Goal: Use online tool/utility: Utilize a website feature to perform a specific function

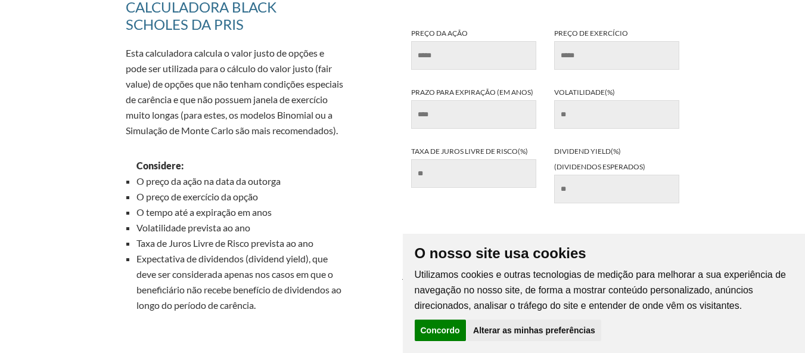
scroll to position [119, 0]
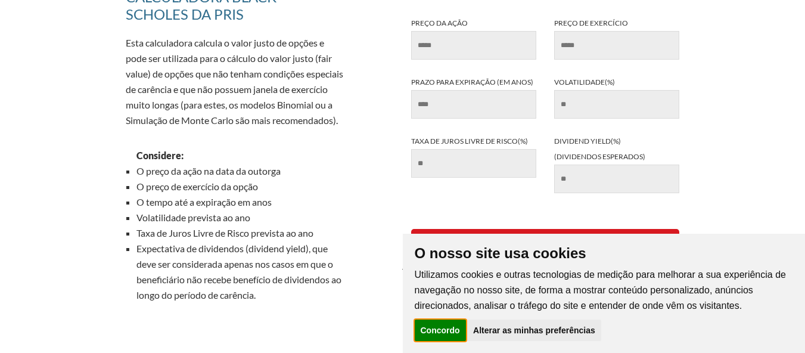
click at [456, 329] on button "Concordo" at bounding box center [440, 329] width 51 height 21
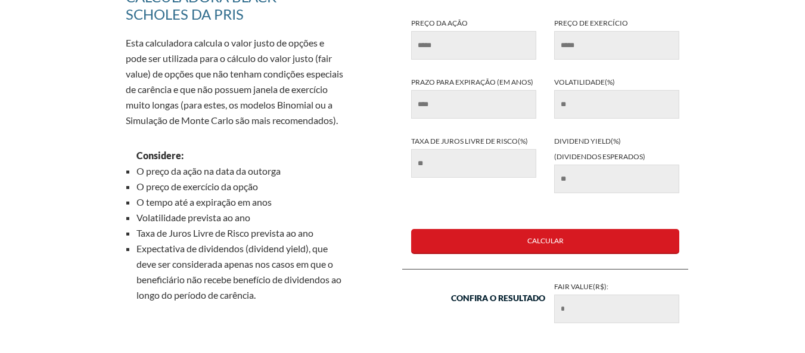
click at [466, 110] on input "Prazo para expiração (em anos)" at bounding box center [473, 104] width 125 height 29
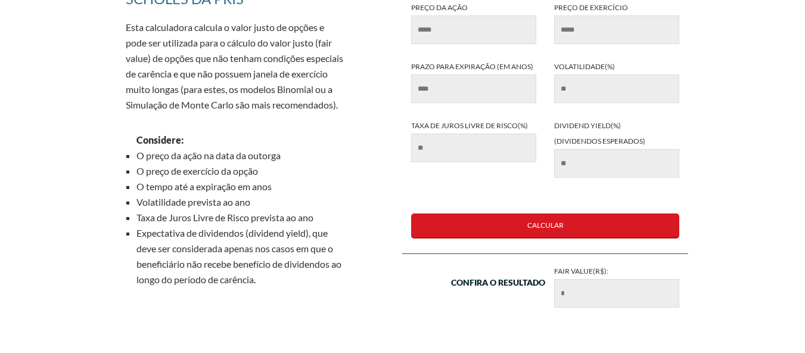
scroll to position [139, 0]
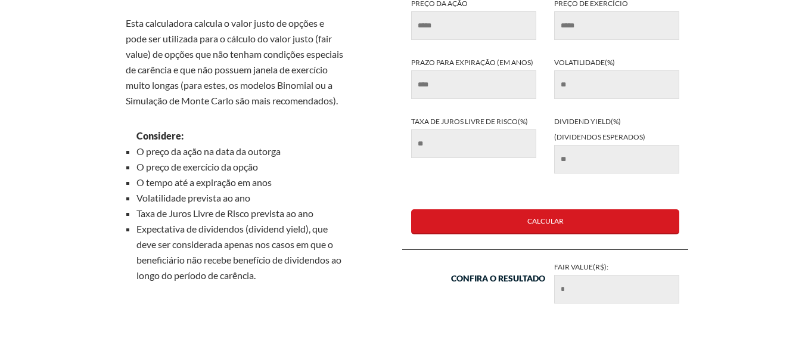
click at [596, 72] on input "Volatilidade(%)" at bounding box center [616, 84] width 125 height 29
click at [148, 133] on strong "Considere:" at bounding box center [159, 135] width 47 height 11
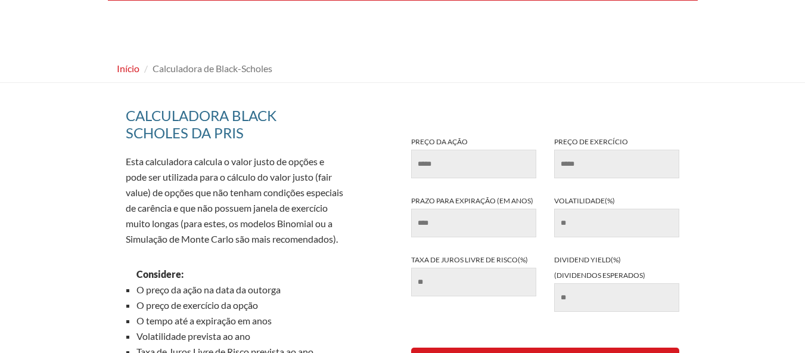
scroll to position [0, 0]
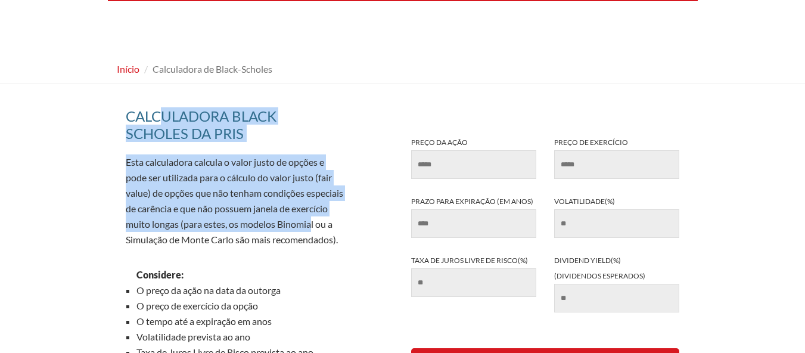
drag, startPoint x: 219, startPoint y: 118, endPoint x: 310, endPoint y: 223, distance: 138.9
click at [310, 223] on div "Calculadora Black Scholes da pris Esta calculadora calcula o valor justo de opç…" at bounding box center [236, 282] width 238 height 375
click at [197, 197] on p "Esta calculadora calcula o valor justo de opções e pode ser utilizada para o cá…" at bounding box center [236, 200] width 220 height 93
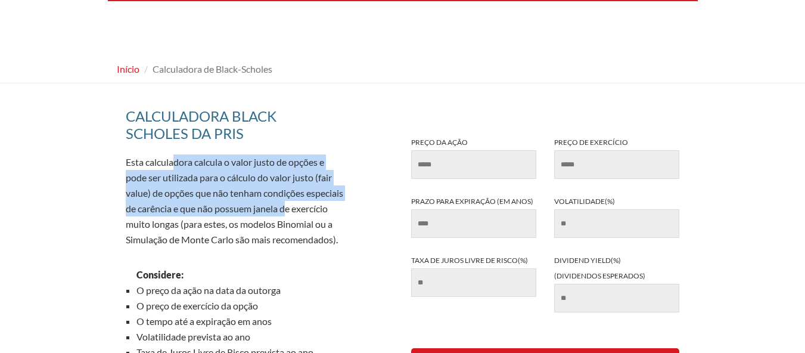
drag, startPoint x: 204, startPoint y: 163, endPoint x: 288, endPoint y: 209, distance: 95.7
click at [288, 209] on div "Calculadora Black Scholes da pris Esta calculadora calcula o valor justo de opç…" at bounding box center [236, 282] width 238 height 375
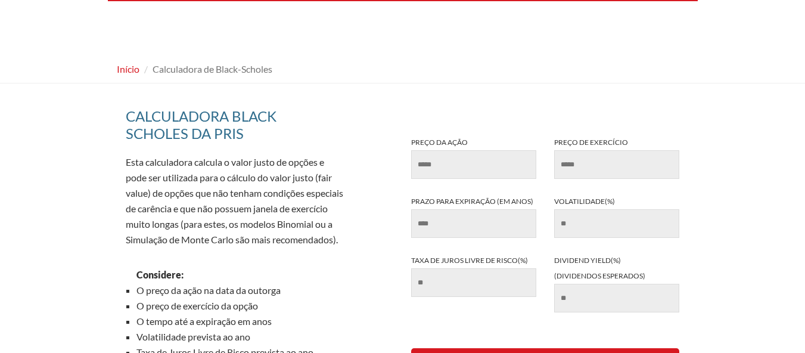
click at [313, 213] on p "Esta calculadora calcula o valor justo de opções e pode ser utilizada para o cá…" at bounding box center [236, 200] width 220 height 93
click at [247, 226] on p "Esta calculadora calcula o valor justo de opções e pode ser utilizada para o cá…" at bounding box center [236, 200] width 220 height 93
click at [315, 253] on div "Calculadora Black Scholes da pris Esta calculadora calcula o valor justo de opç…" at bounding box center [236, 282] width 238 height 375
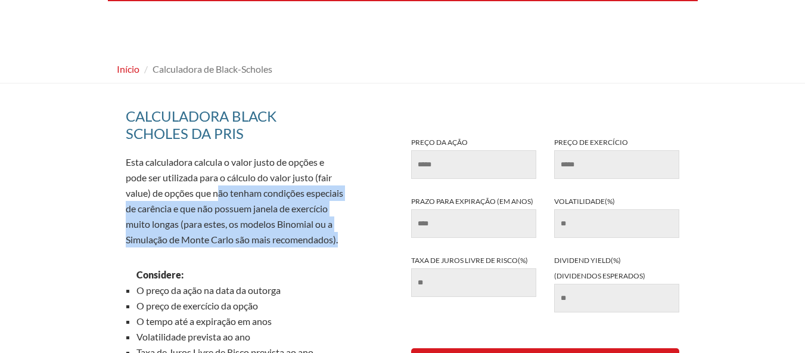
drag, startPoint x: 355, startPoint y: 245, endPoint x: 214, endPoint y: 195, distance: 149.2
click at [215, 196] on div "Calculadora Black Scholes da pris Esta calculadora calcula o valor justo de opç…" at bounding box center [403, 282] width 590 height 375
click at [204, 237] on p "Esta calculadora calcula o valor justo de opções e pode ser utilizada para o cá…" at bounding box center [236, 200] width 220 height 93
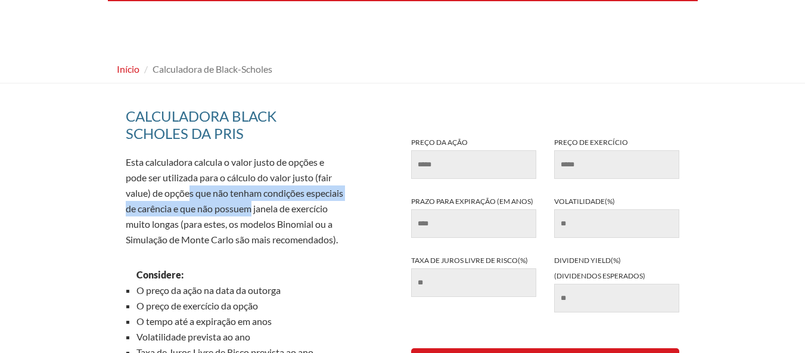
drag, startPoint x: 191, startPoint y: 198, endPoint x: 257, endPoint y: 202, distance: 66.2
click at [257, 202] on p "Esta calculadora calcula o valor justo de opções e pode ser utilizada para o cá…" at bounding box center [236, 200] width 220 height 93
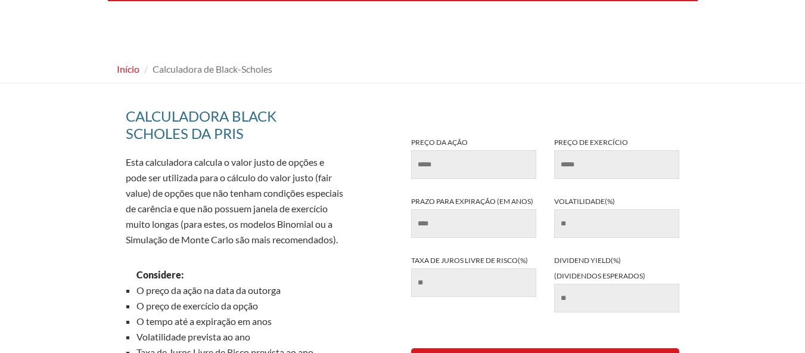
click at [217, 232] on p "Esta calculadora calcula o valor justo de opções e pode ser utilizada para o cá…" at bounding box center [236, 200] width 220 height 93
click at [449, 167] on input "Preço da ação" at bounding box center [473, 164] width 125 height 29
click at [571, 166] on input "Preço de exercício" at bounding box center [616, 164] width 125 height 29
click at [590, 228] on input "Volatilidade(%)" at bounding box center [616, 223] width 125 height 29
click at [502, 214] on input "Prazo para expiração (em anos)" at bounding box center [473, 223] width 125 height 29
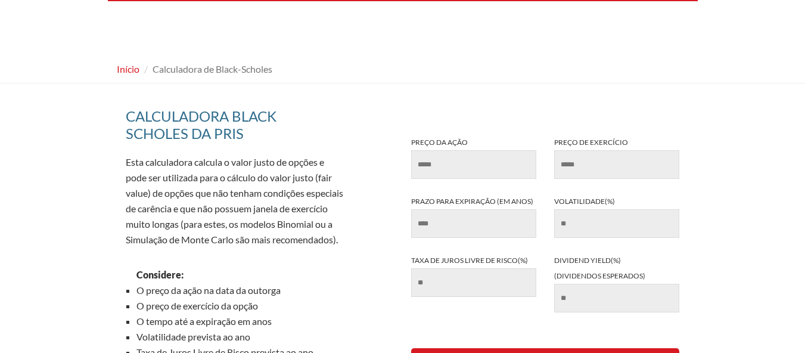
click at [455, 153] on input "Preço da ação" at bounding box center [473, 164] width 125 height 29
click at [554, 214] on label "Volatilidade(%)" at bounding box center [616, 216] width 143 height 44
click at [580, 220] on input "Volatilidade(%)" at bounding box center [616, 223] width 125 height 29
click at [518, 262] on label "Taxa de juros livre de risco(%)" at bounding box center [473, 275] width 143 height 44
click at [518, 268] on input "Taxa de juros livre de risco(%)" at bounding box center [473, 282] width 125 height 29
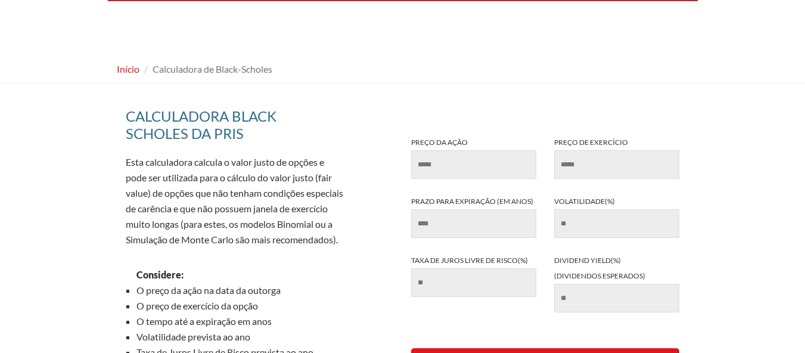
click at [479, 255] on label "Taxa de juros livre de risco(%)" at bounding box center [473, 275] width 143 height 44
click at [479, 268] on input "Taxa de juros livre de risco(%)" at bounding box center [473, 282] width 125 height 29
click at [479, 255] on label "Taxa de juros livre de risco(%)" at bounding box center [473, 275] width 143 height 44
click at [479, 268] on input "Taxa de juros livre de risco(%)" at bounding box center [473, 282] width 125 height 29
click at [479, 255] on label "Taxa de juros livre de risco(%)" at bounding box center [473, 275] width 143 height 44
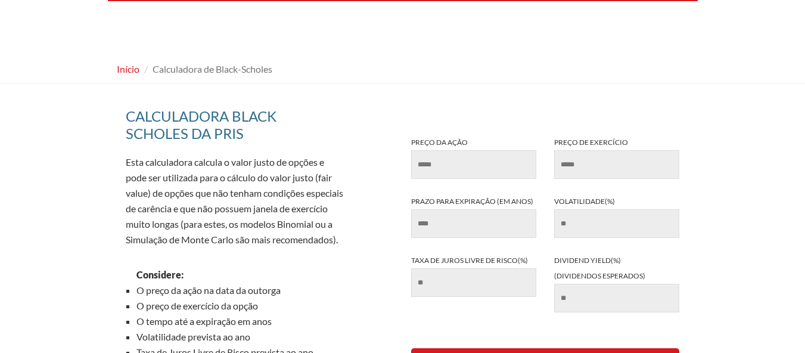
click at [479, 268] on input "Taxa de juros livre de risco(%)" at bounding box center [473, 282] width 125 height 29
click at [269, 249] on div "Calculadora Black Scholes da pris Esta calculadora calcula o valor justo de opç…" at bounding box center [236, 282] width 238 height 375
